Goal: Task Accomplishment & Management: Manage account settings

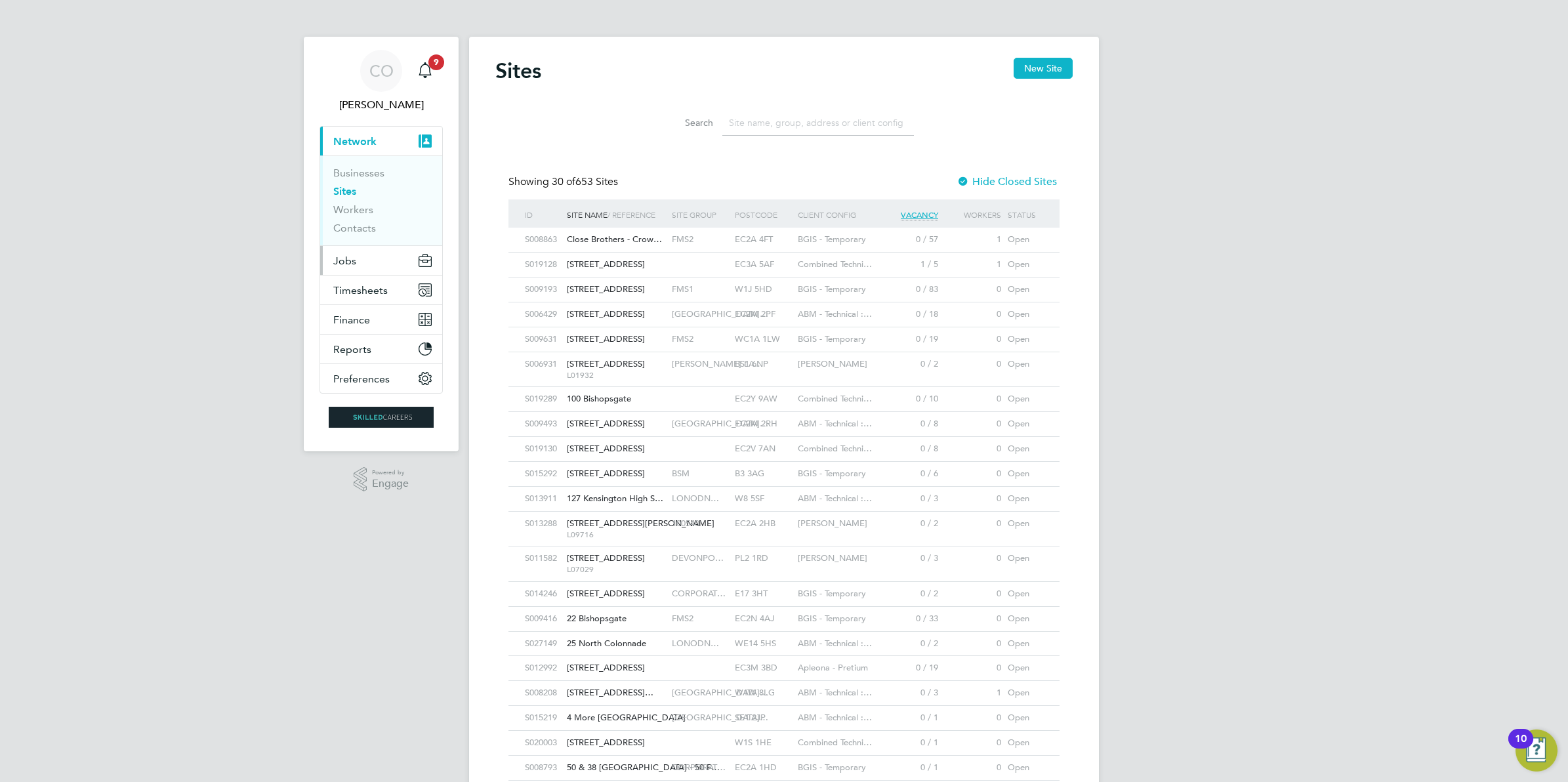
click at [365, 263] on button "Jobs" at bounding box center [380, 260] width 122 height 29
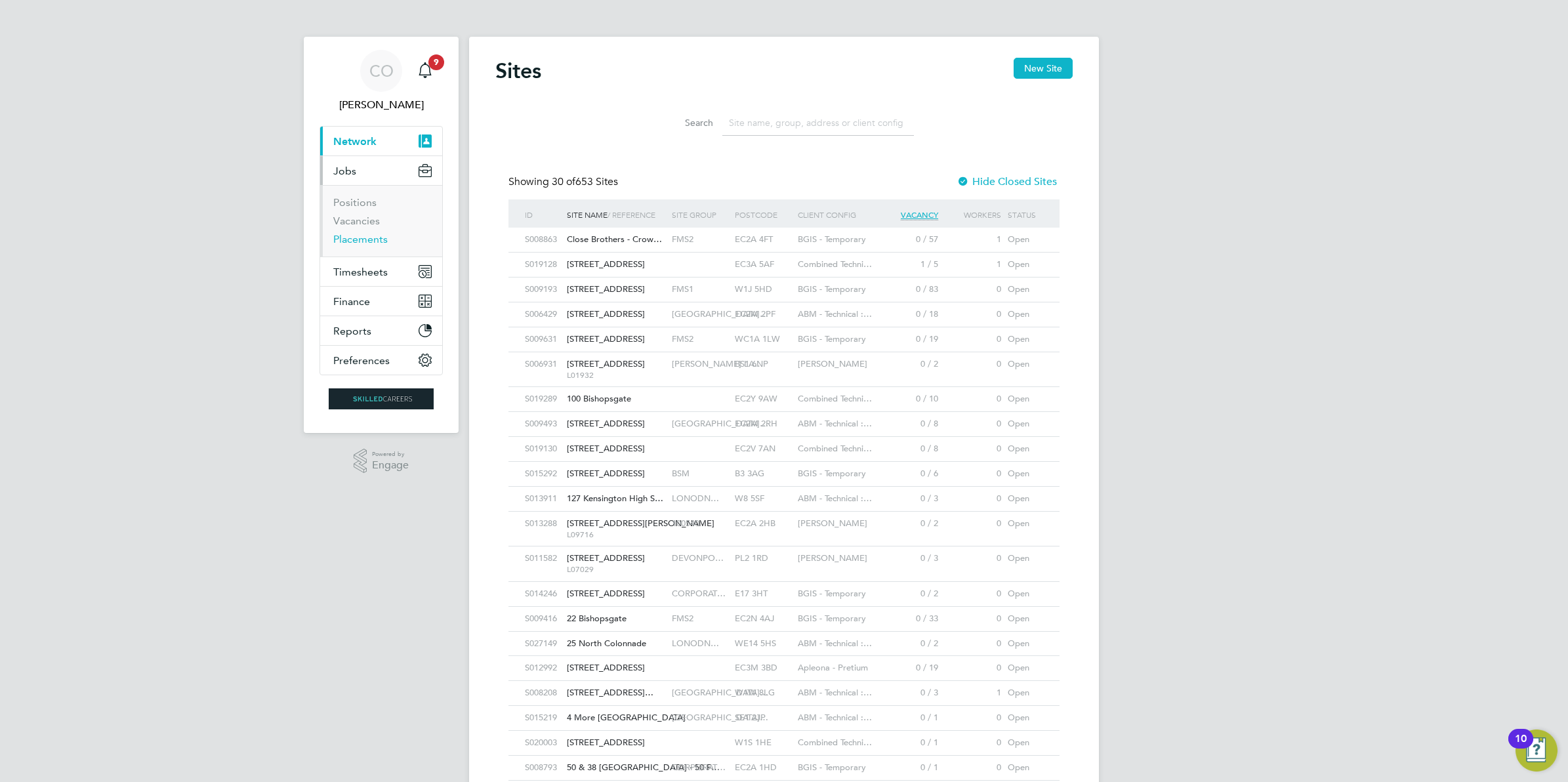
click at [368, 243] on link "Placements" at bounding box center [360, 239] width 55 height 12
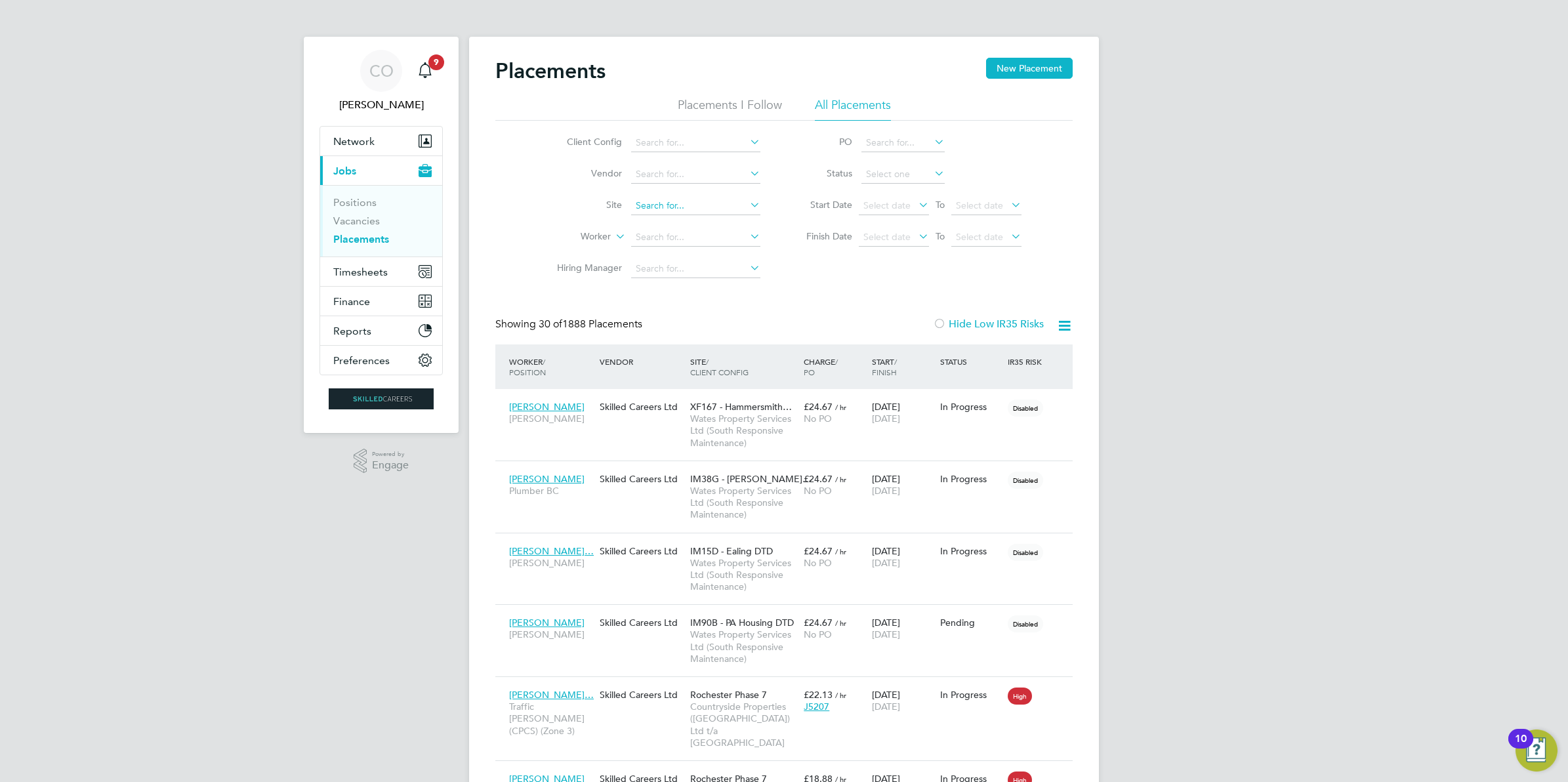
click at [677, 206] on input at bounding box center [695, 206] width 129 height 18
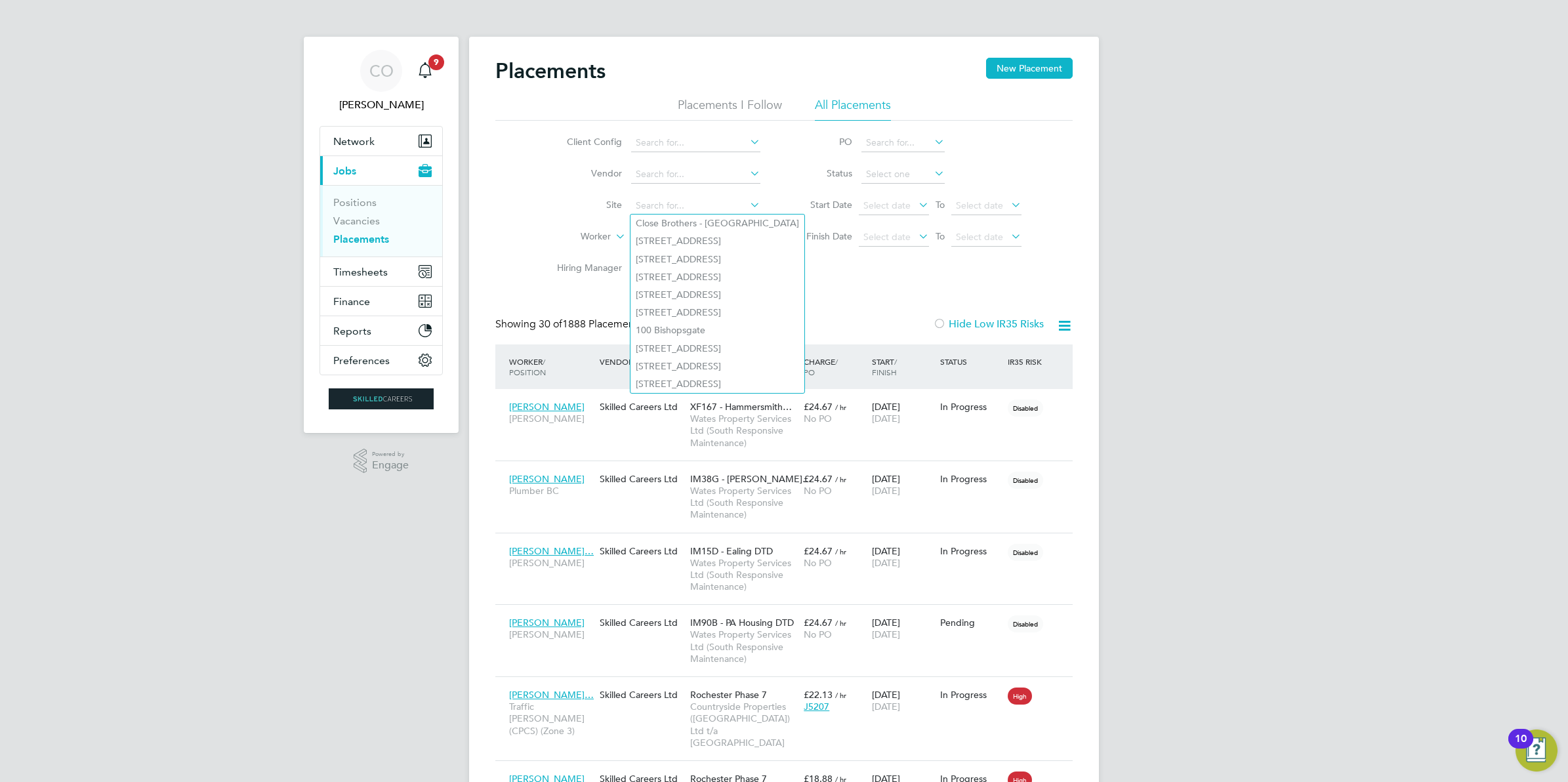
drag, startPoint x: 876, startPoint y: 271, endPoint x: 759, endPoint y: 251, distance: 118.7
click at [874, 269] on div "Client Config Vendor Site Worker Hiring Manager PO Status Start Date Select dat…" at bounding box center [784, 203] width 577 height 164
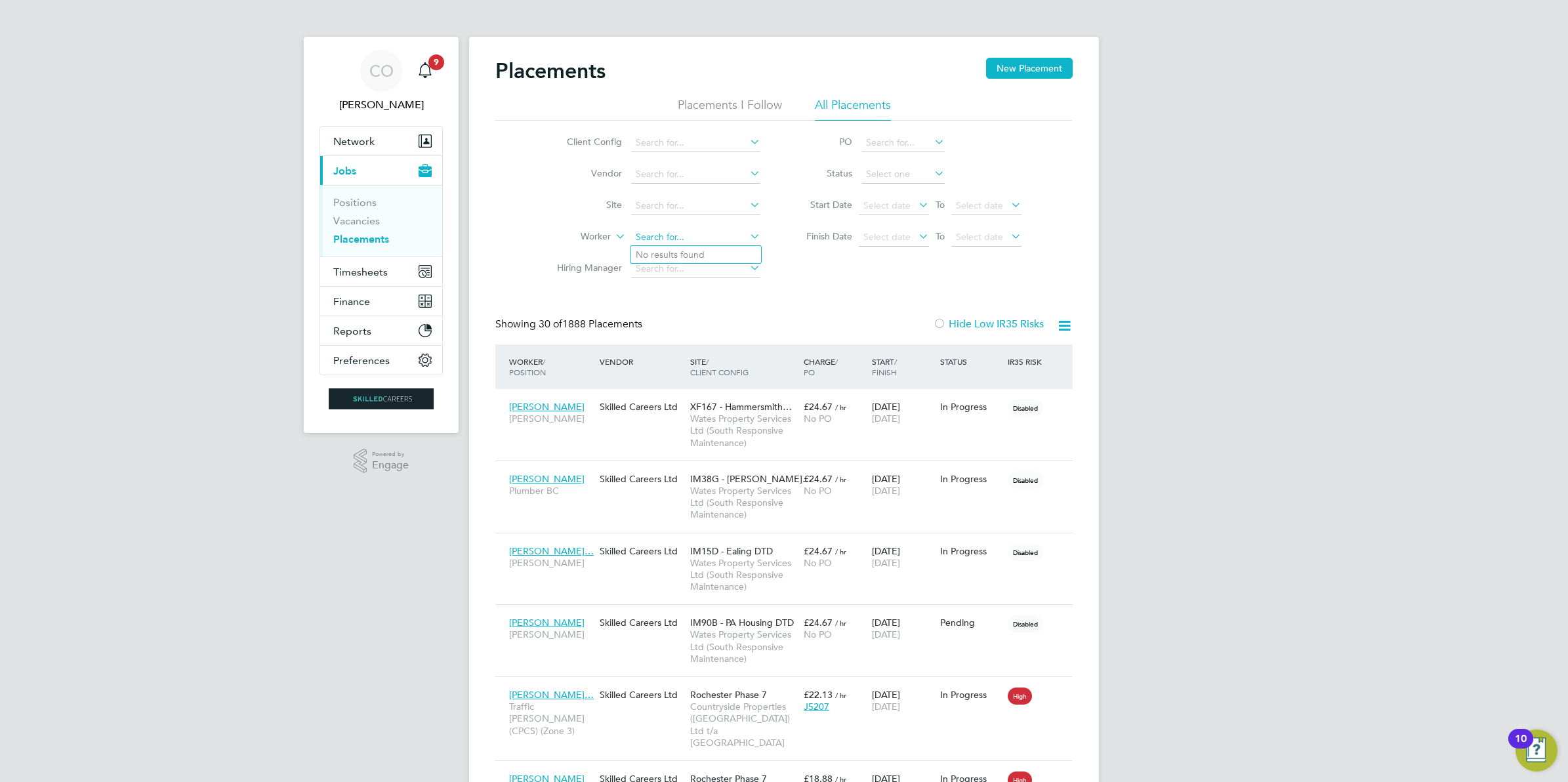
click at [683, 240] on input at bounding box center [695, 237] width 129 height 18
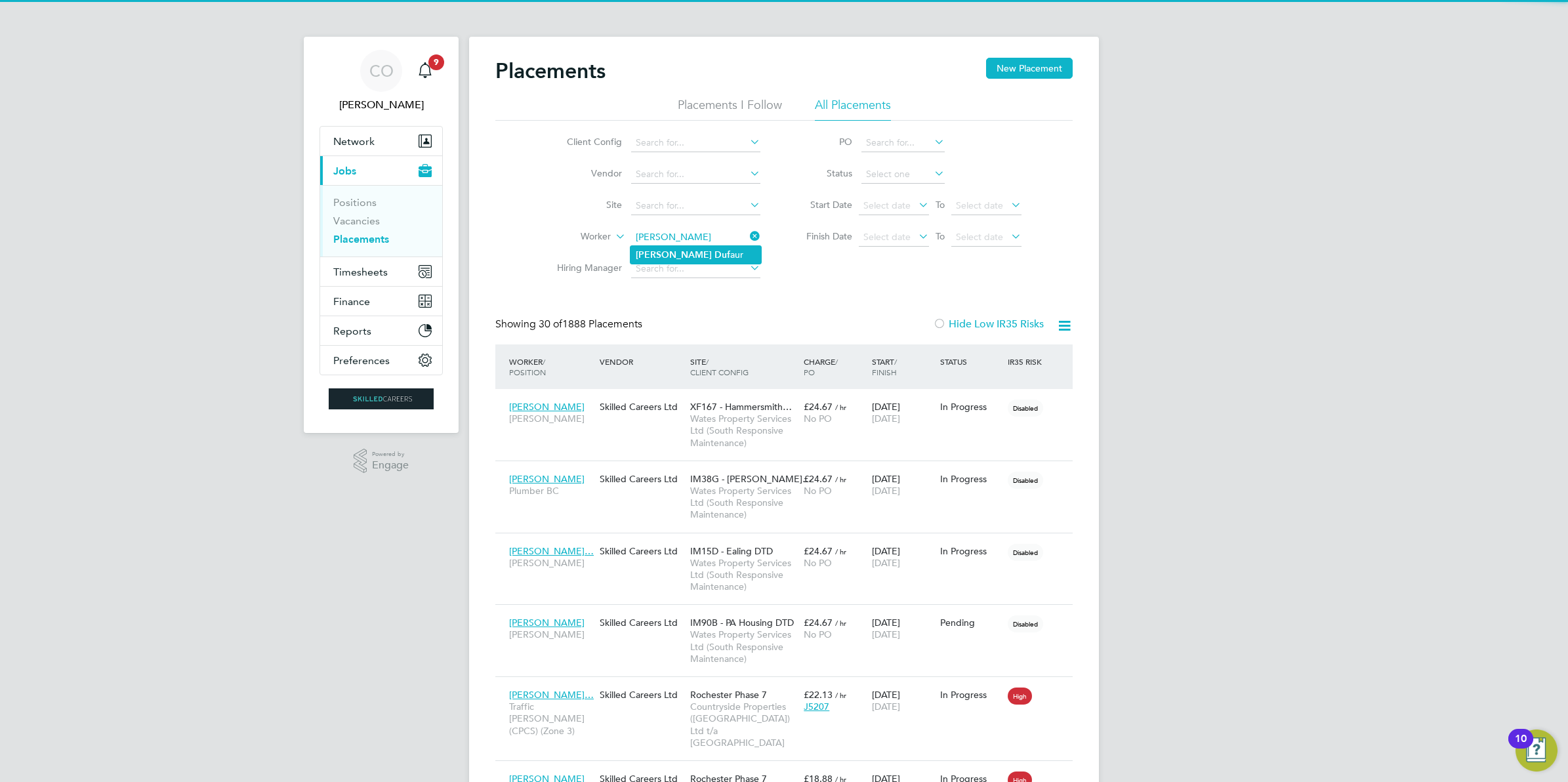
type input "[PERSON_NAME]"
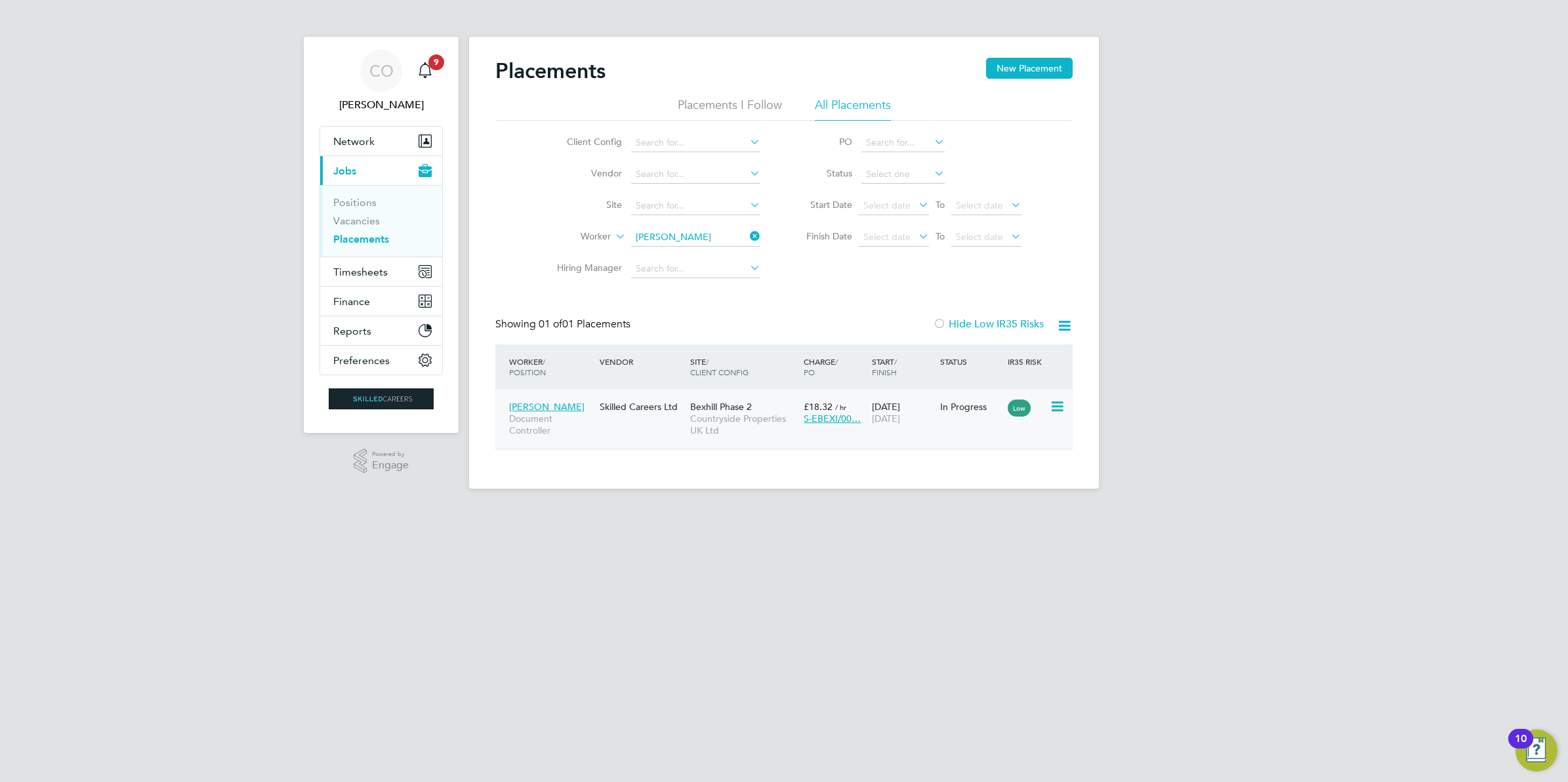
click at [1053, 408] on icon at bounding box center [1056, 407] width 13 height 16
click at [1241, 510] on html "CO Craig O'Donovan Notifications 9 Applications: Network Businesses Sites Worke…" at bounding box center [784, 255] width 1568 height 510
click at [537, 406] on span "[PERSON_NAME]" at bounding box center [547, 407] width 75 height 12
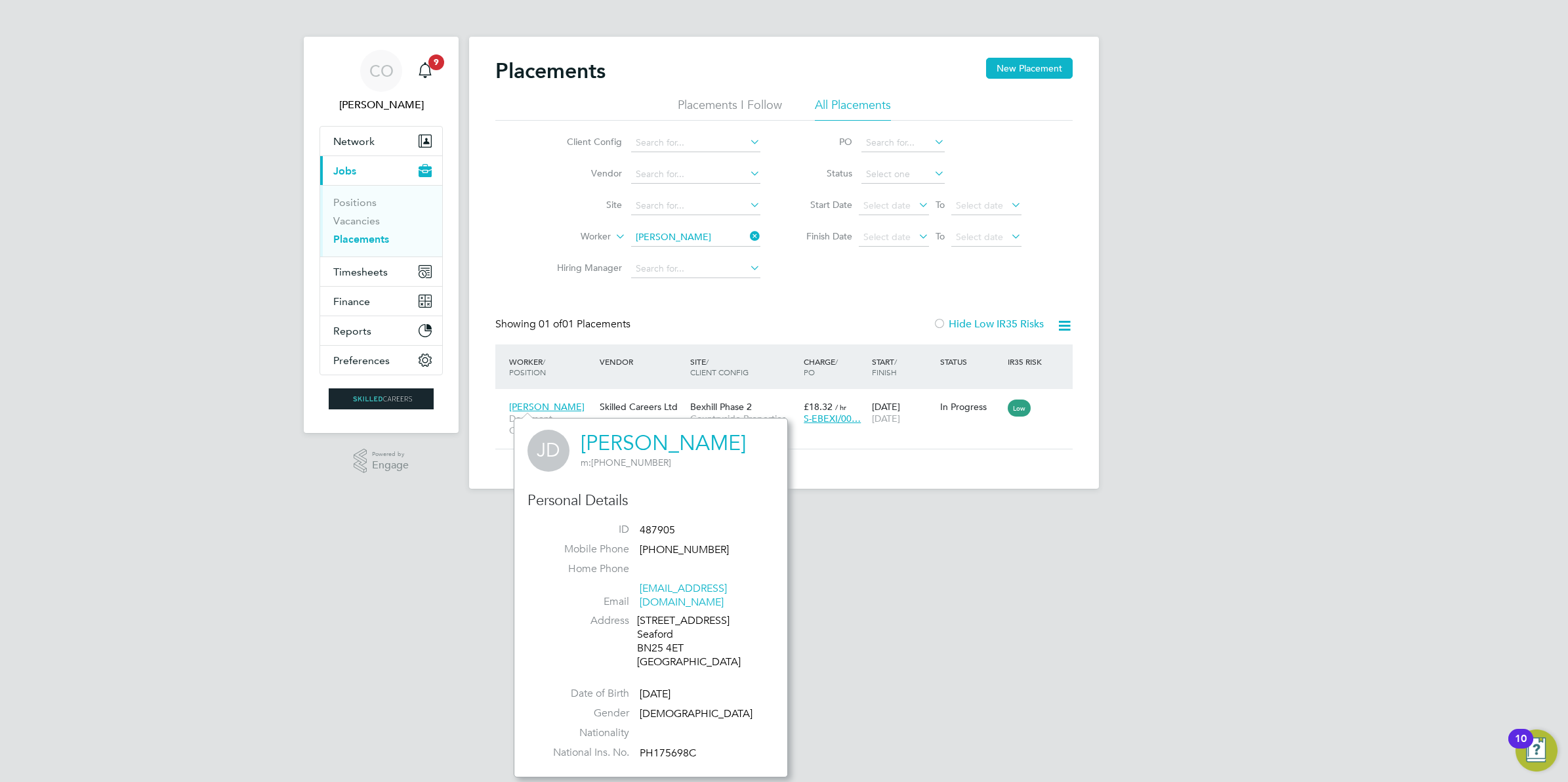
click at [1047, 510] on html "CO Craig O'Donovan Notifications 9 Applications: Network Businesses Sites Worke…" at bounding box center [784, 255] width 1568 height 510
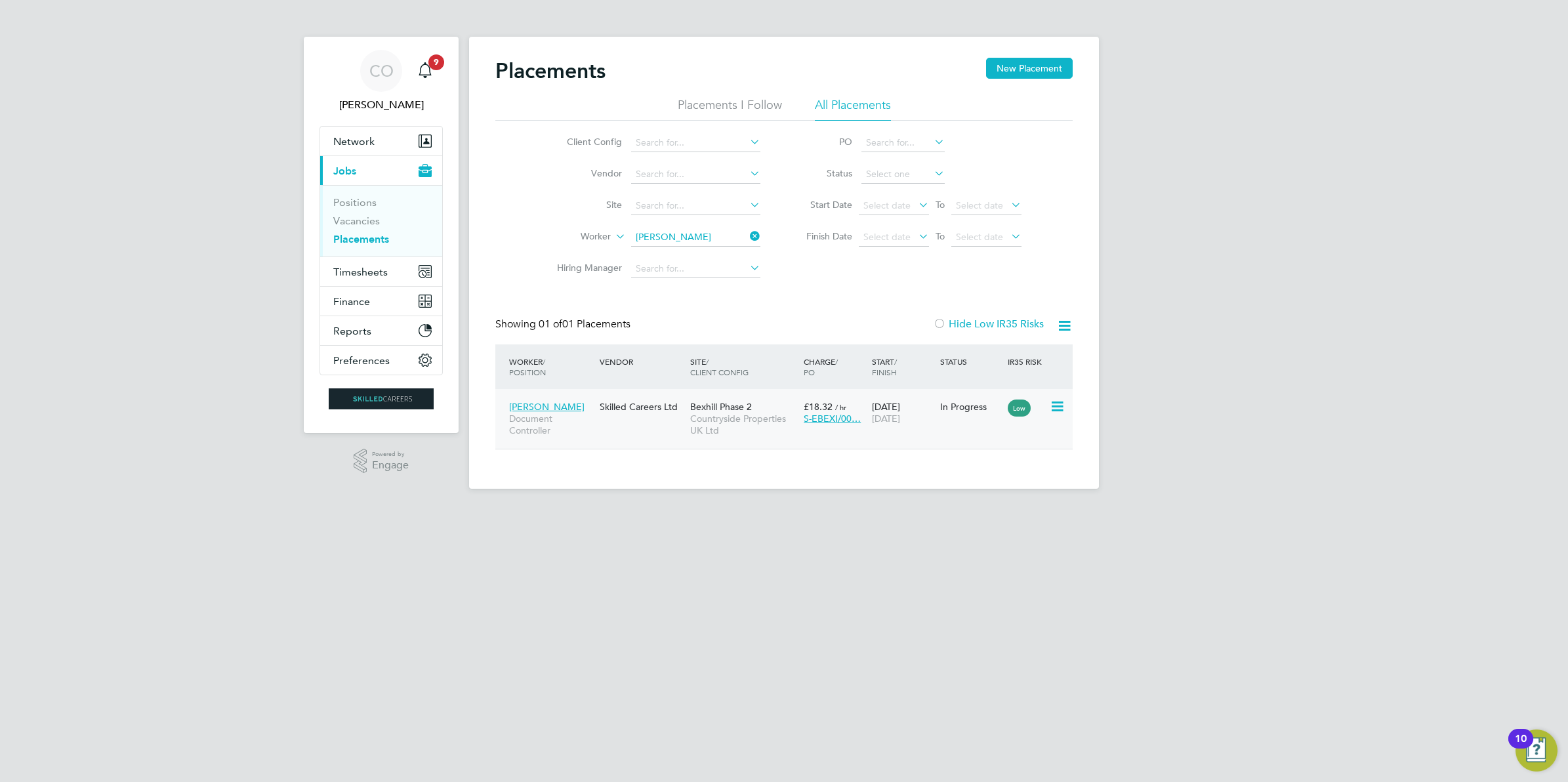
click at [831, 413] on span "S-EBEXI/00…" at bounding box center [832, 419] width 58 height 12
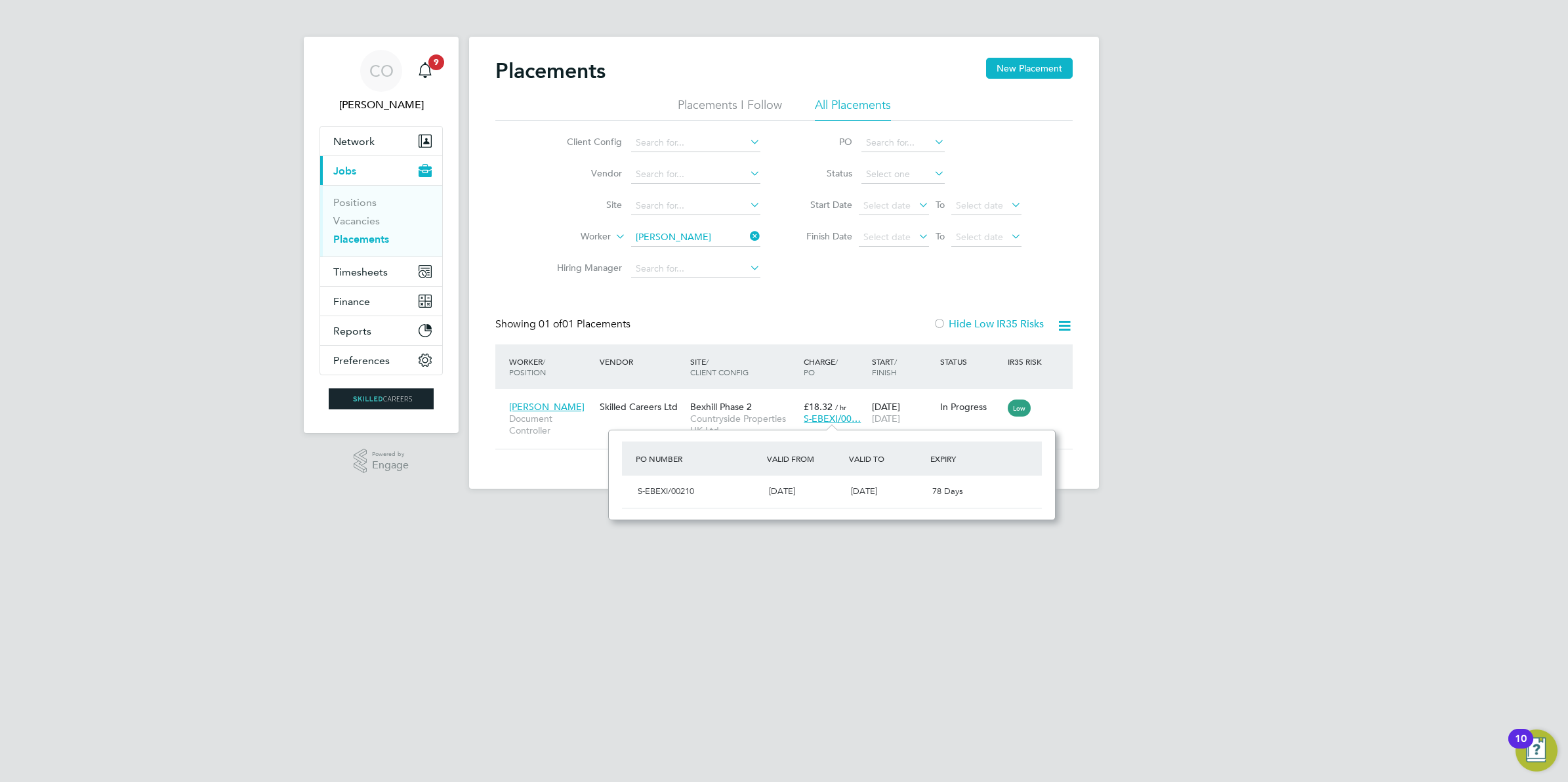
click at [1250, 458] on div "CO Craig O'Donovan Notifications 9 Applications: Network Businesses Sites Worke…" at bounding box center [784, 255] width 1568 height 510
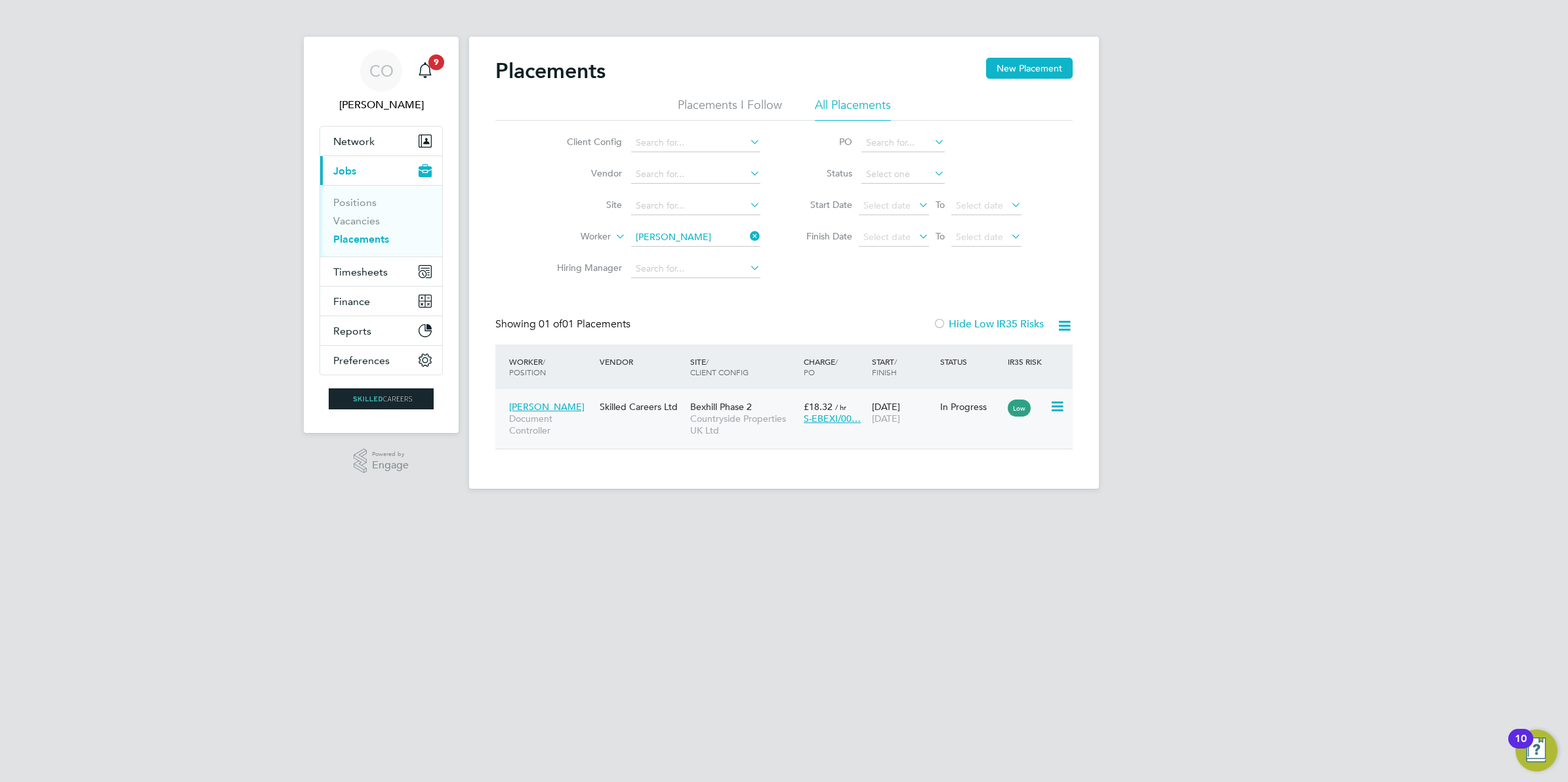
click at [1056, 406] on icon at bounding box center [1056, 407] width 13 height 16
click at [1320, 390] on div "CO Craig O'Donovan Notifications 9 Applications: Network Businesses Sites Worke…" at bounding box center [784, 255] width 1568 height 510
click at [604, 411] on div "Skilled Careers Ltd" at bounding box center [641, 407] width 91 height 25
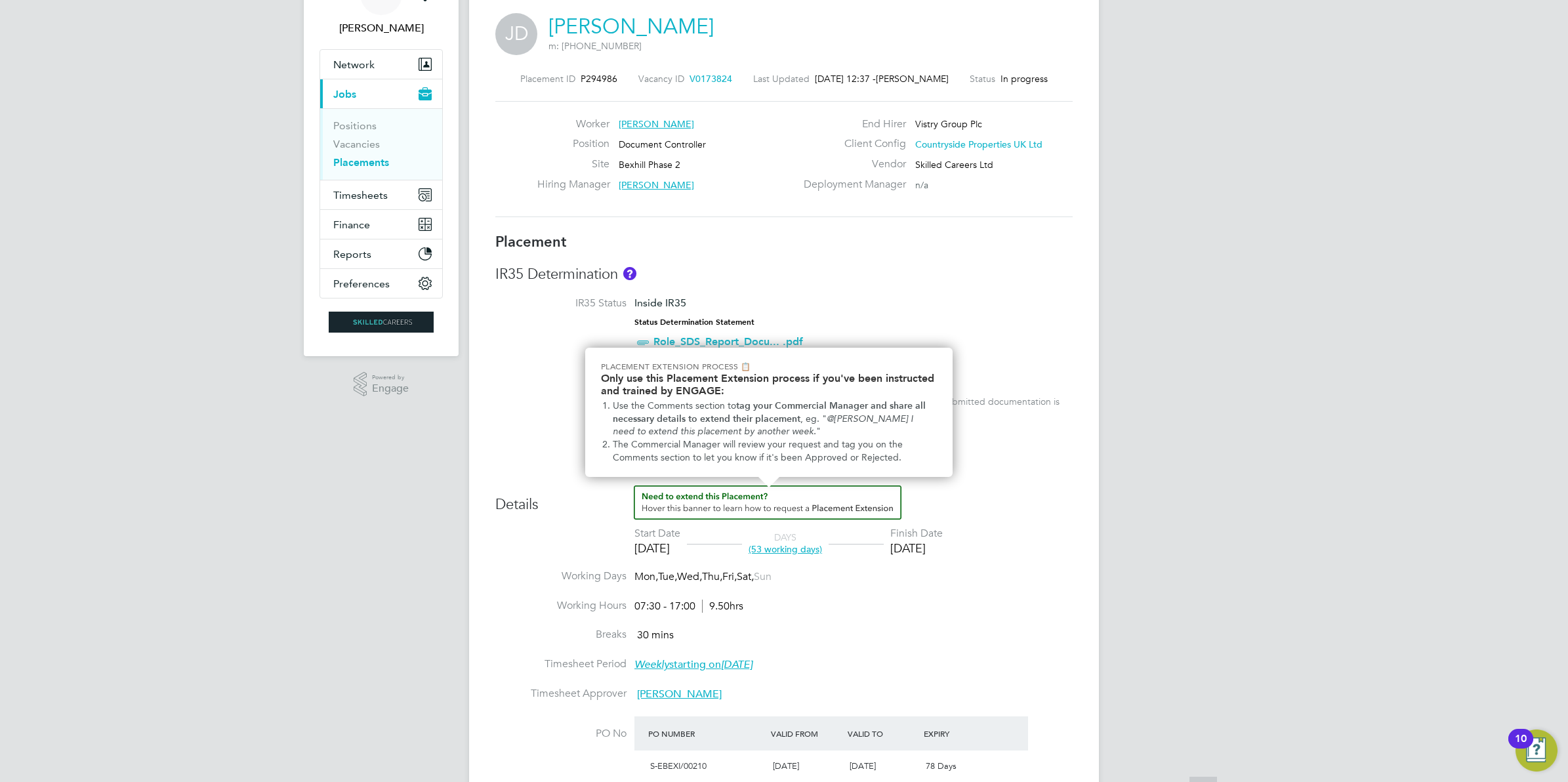
scroll to position [246, 0]
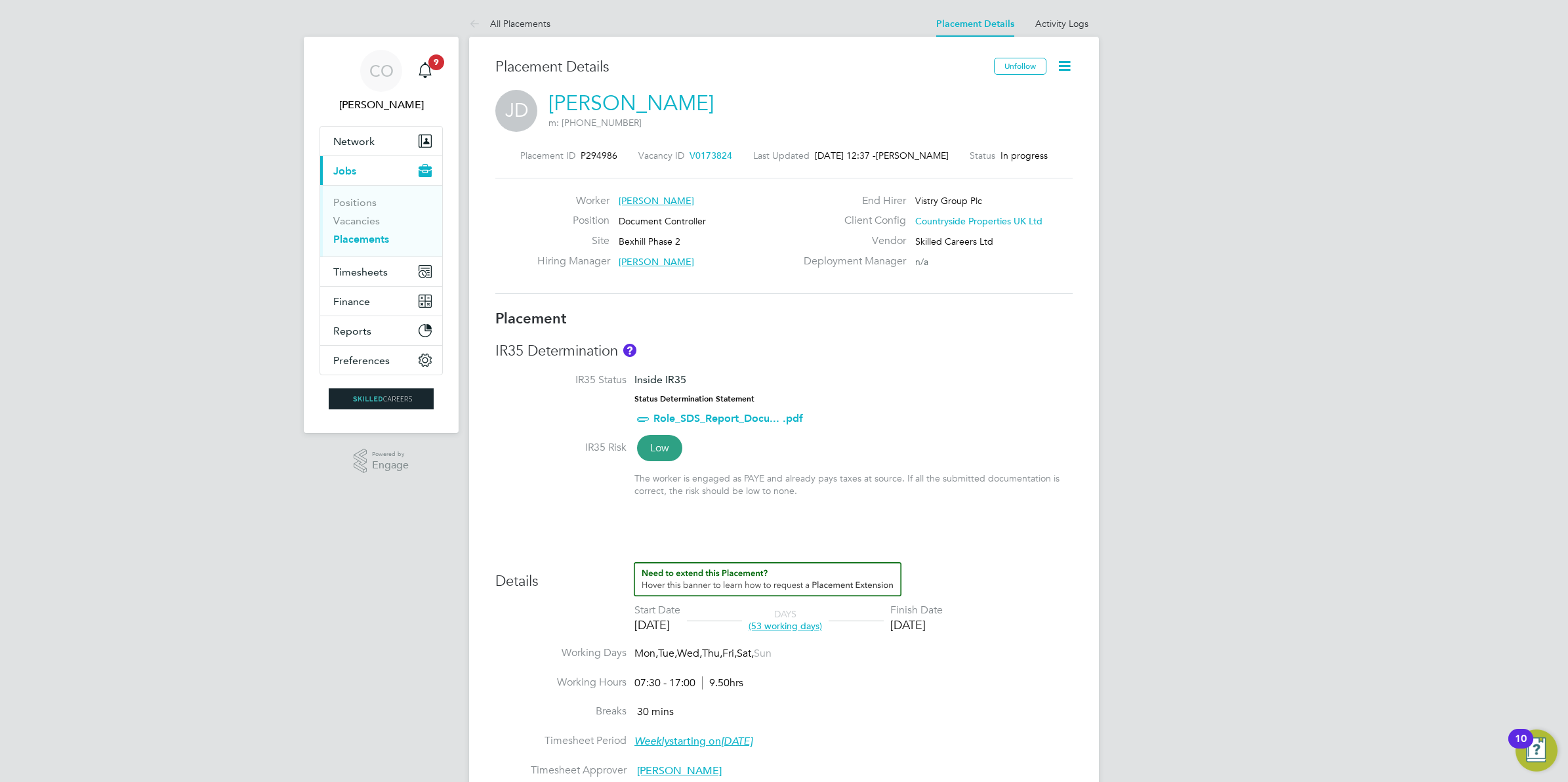
click at [1066, 64] on icon at bounding box center [1064, 65] width 16 height 16
click at [999, 92] on li "Edit Placement e" at bounding box center [1021, 96] width 96 height 18
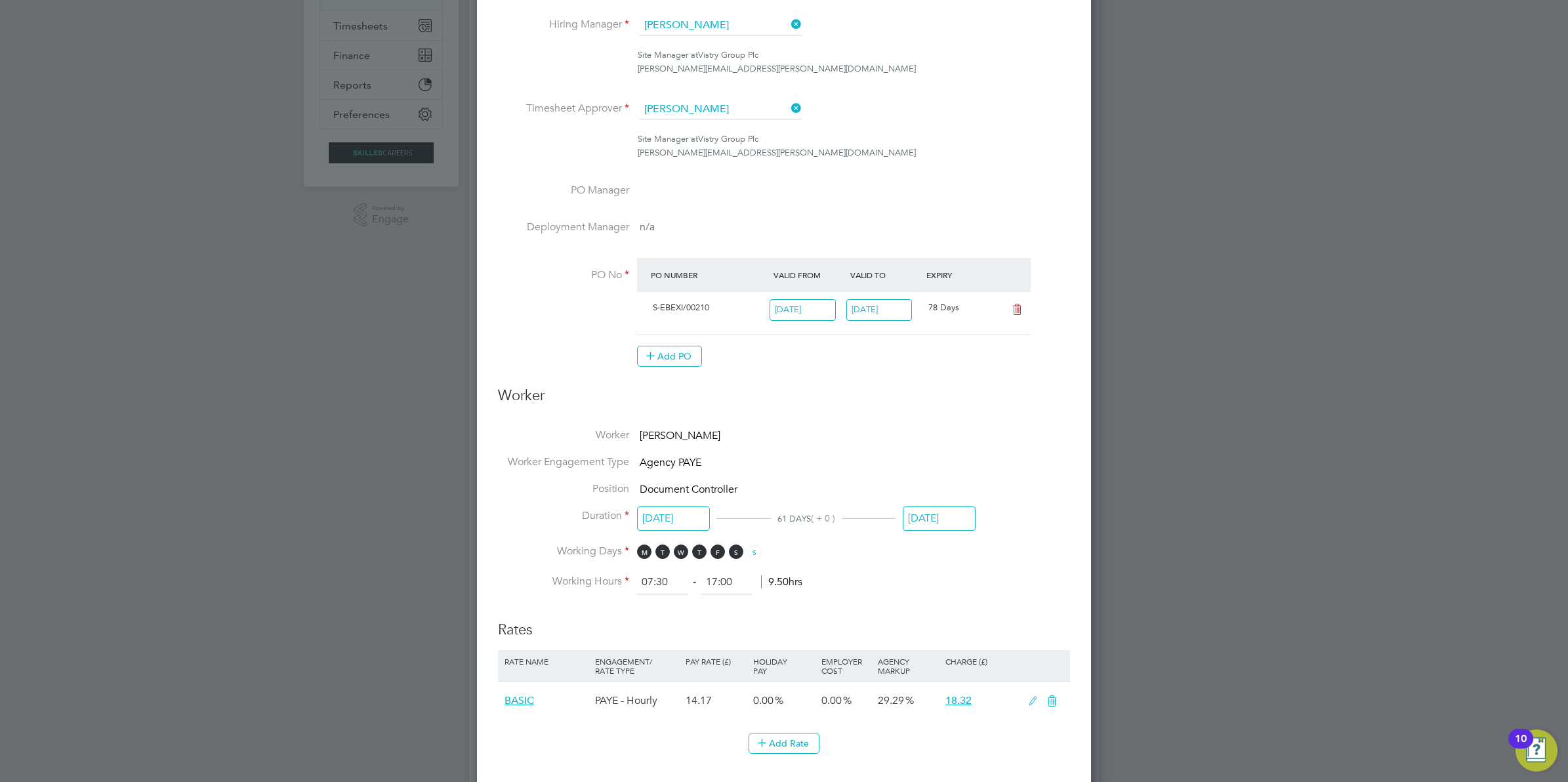
click at [948, 520] on input "[DATE]" at bounding box center [938, 519] width 73 height 25
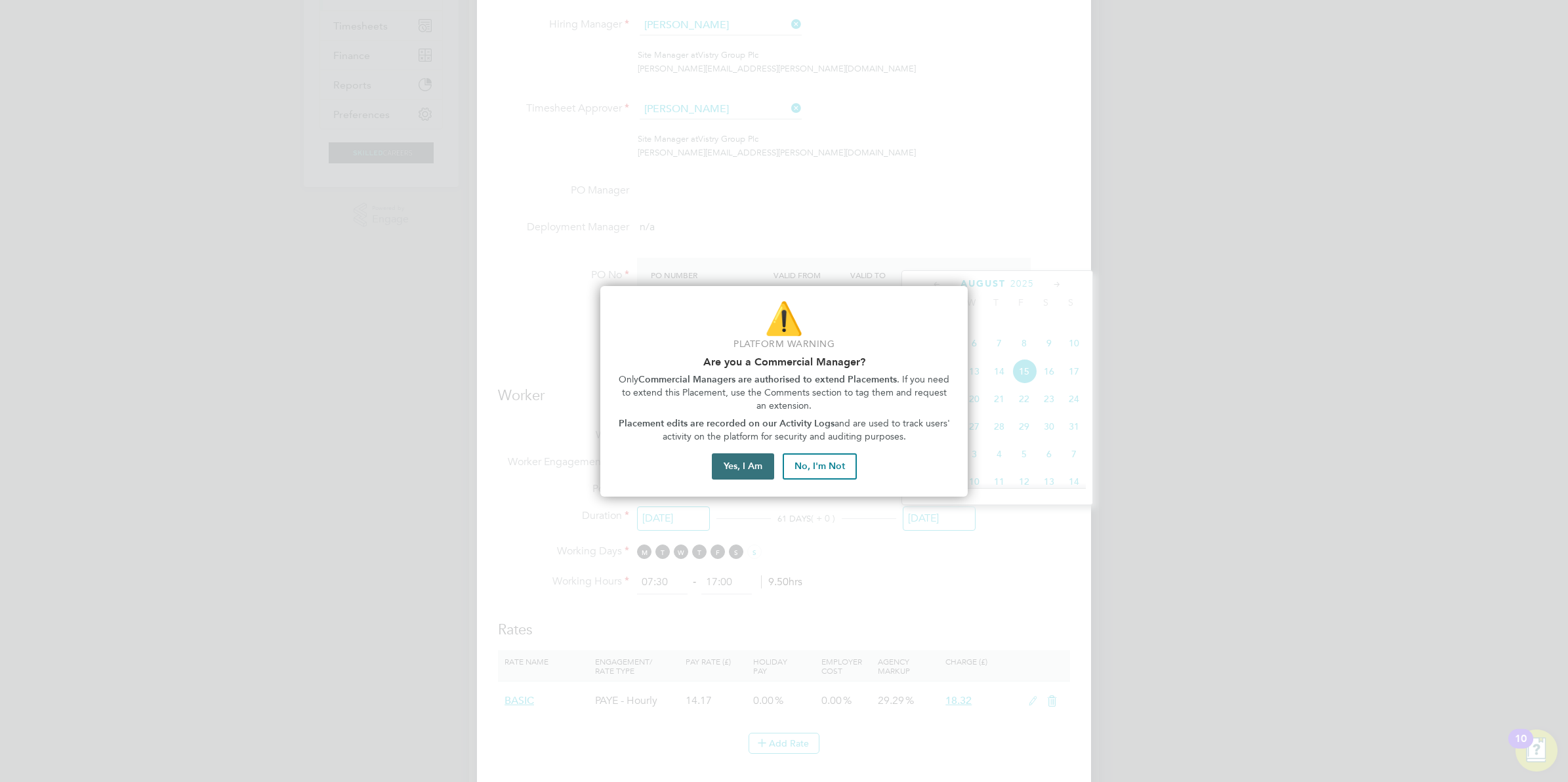
click at [723, 470] on button "Yes, I Am" at bounding box center [743, 467] width 62 height 26
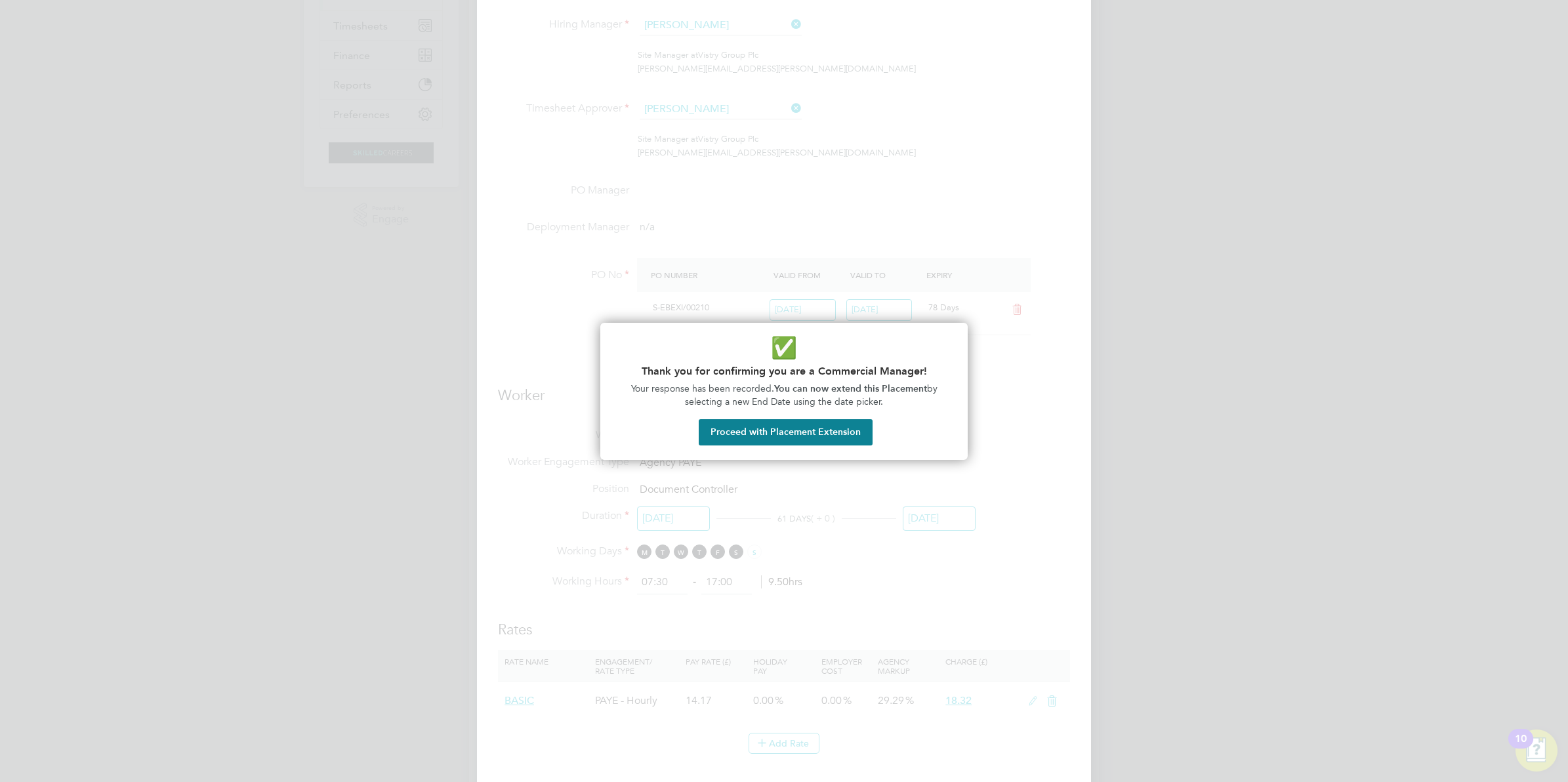
click at [763, 432] on button "Proceed with Placement Extension" at bounding box center [785, 433] width 173 height 26
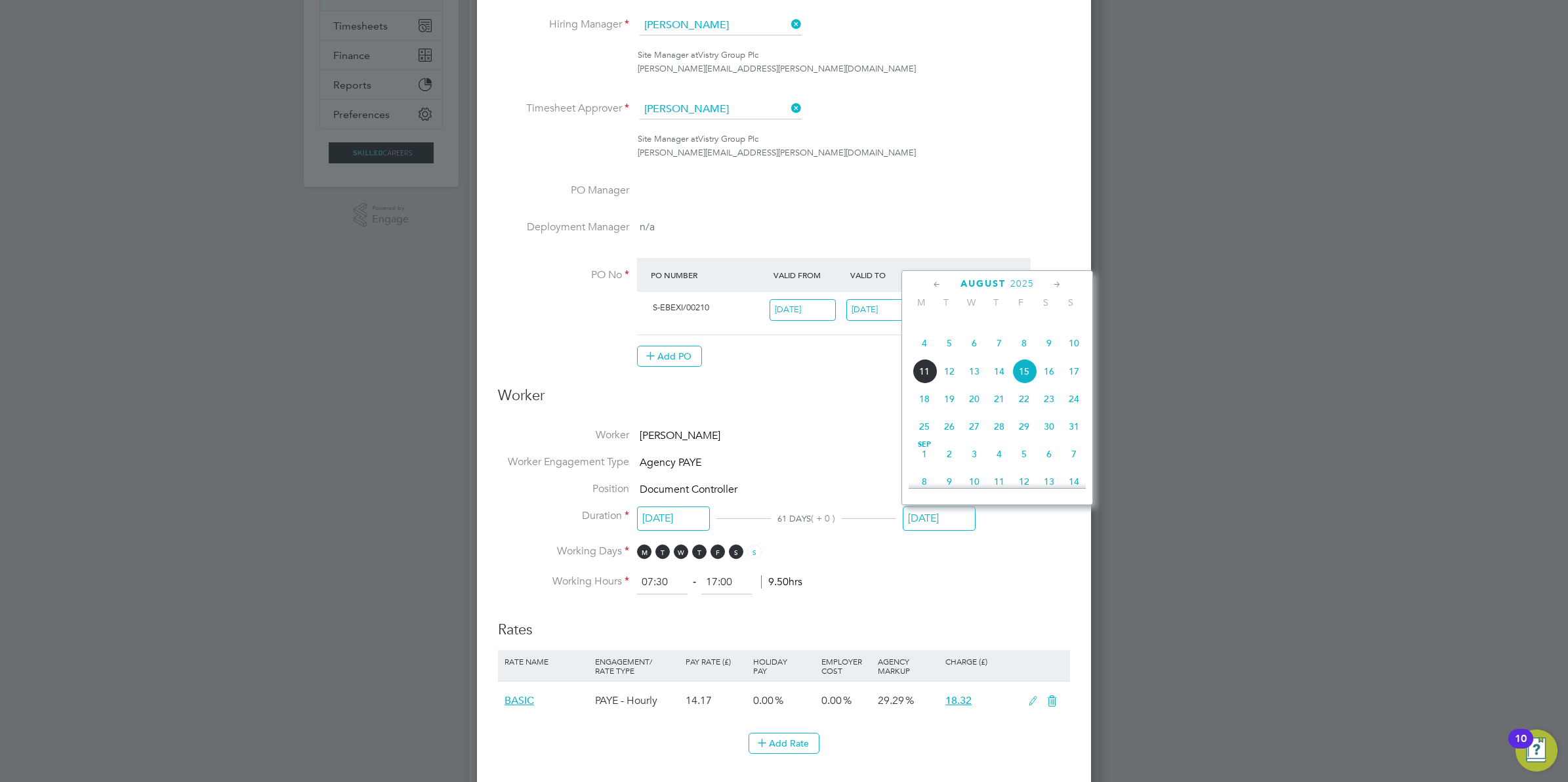
click at [1058, 280] on icon at bounding box center [1056, 284] width 12 height 14
click at [951, 430] on span "28" at bounding box center [949, 418] width 25 height 25
type input "[DATE]"
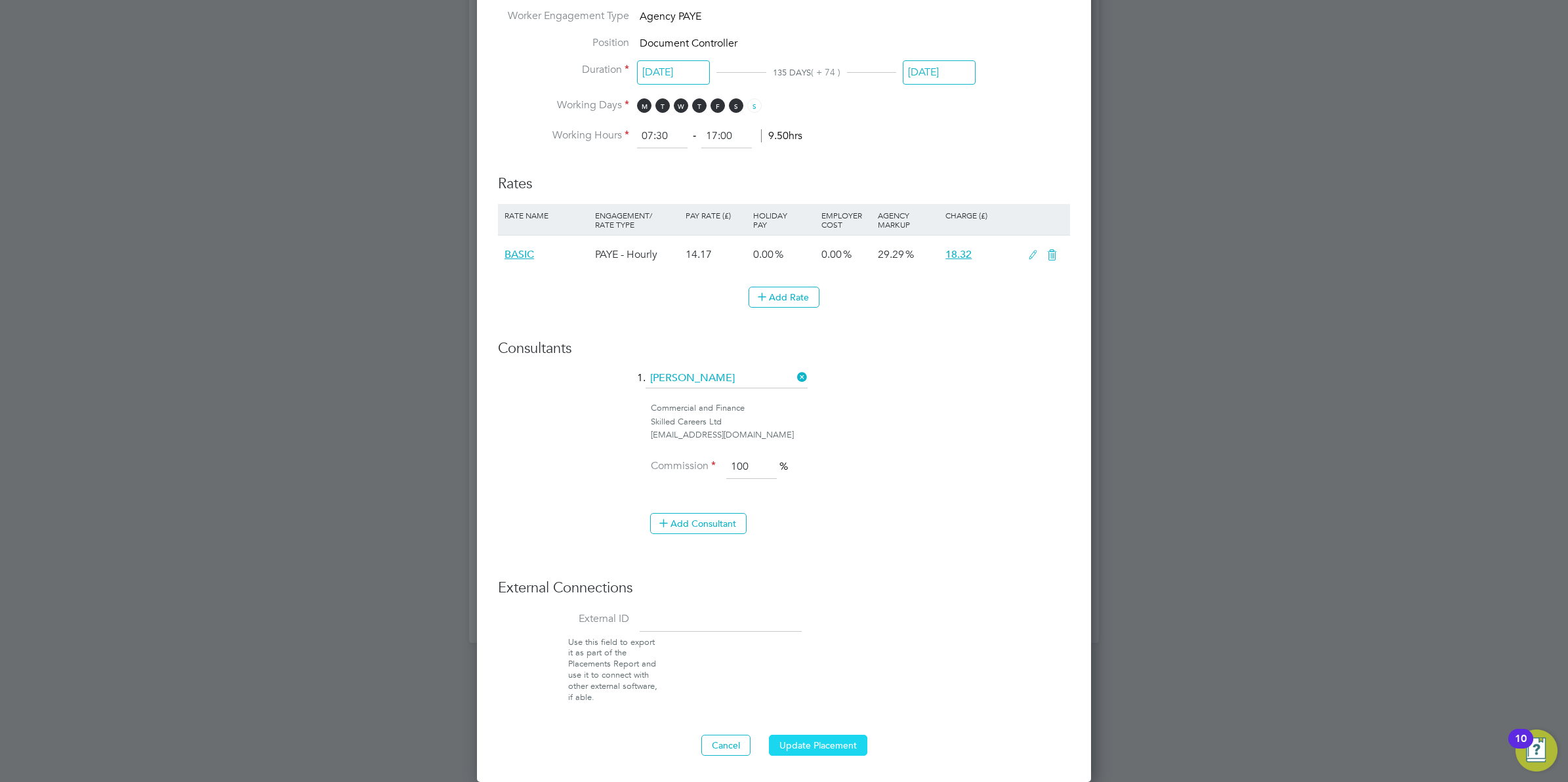
click at [831, 752] on button "Update Placement" at bounding box center [817, 745] width 98 height 21
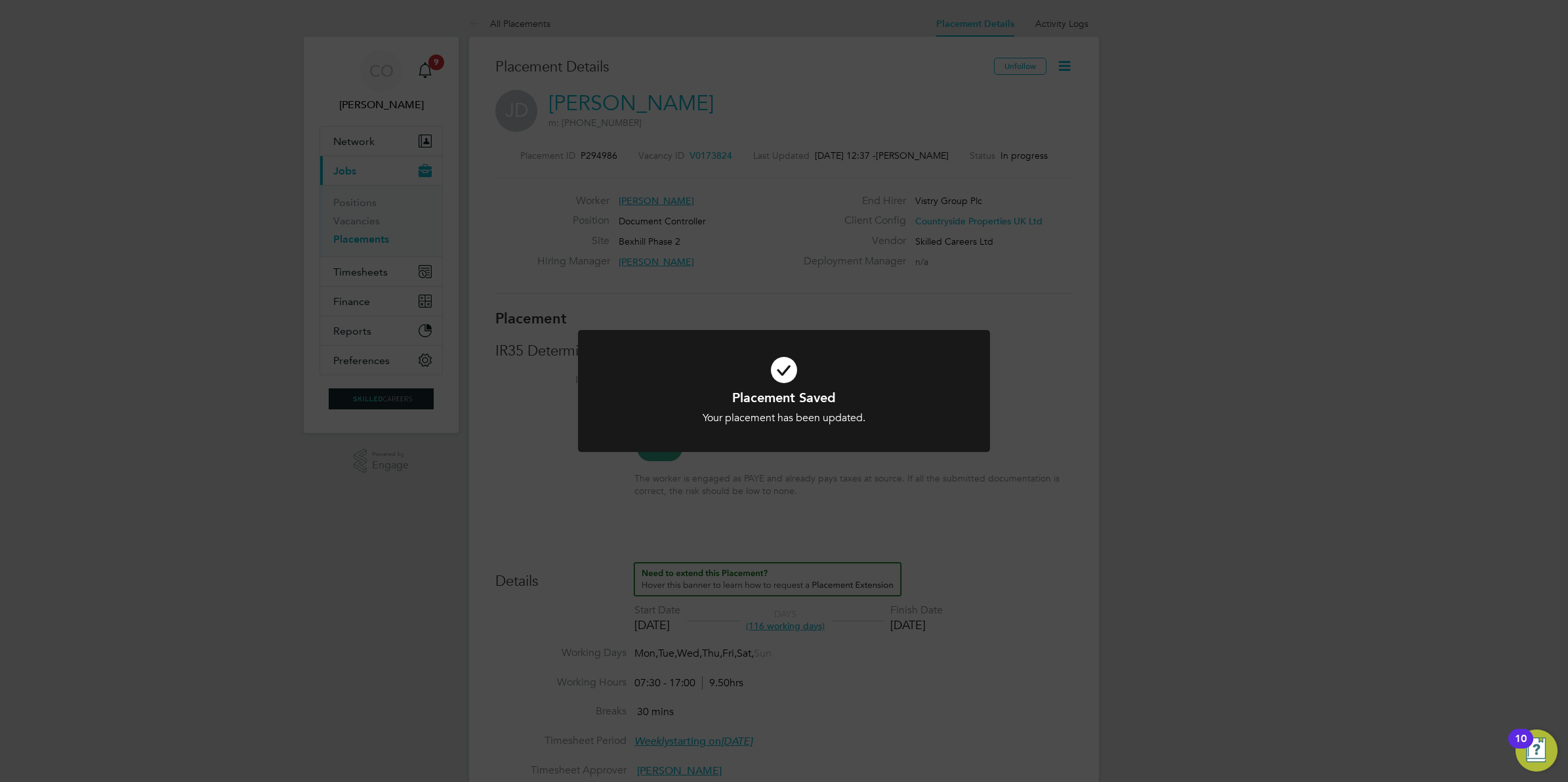
click at [1229, 541] on div "Placement Saved Your placement has been updated. Cancel Okay" at bounding box center [784, 391] width 1568 height 782
